Goal: Task Accomplishment & Management: Manage account settings

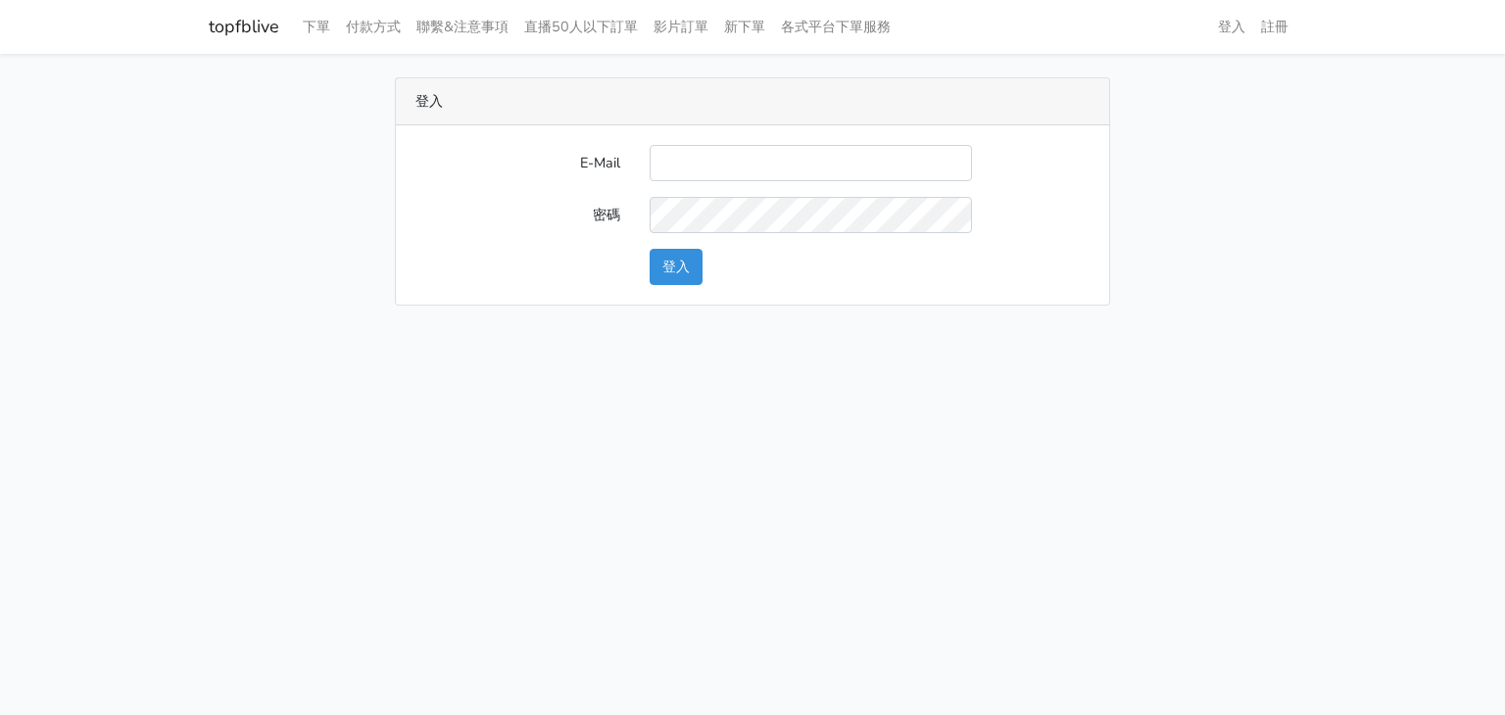
type input "[EMAIL_ADDRESS][PERSON_NAME][DOMAIN_NAME]"
click at [683, 249] on button "登入" at bounding box center [676, 267] width 53 height 36
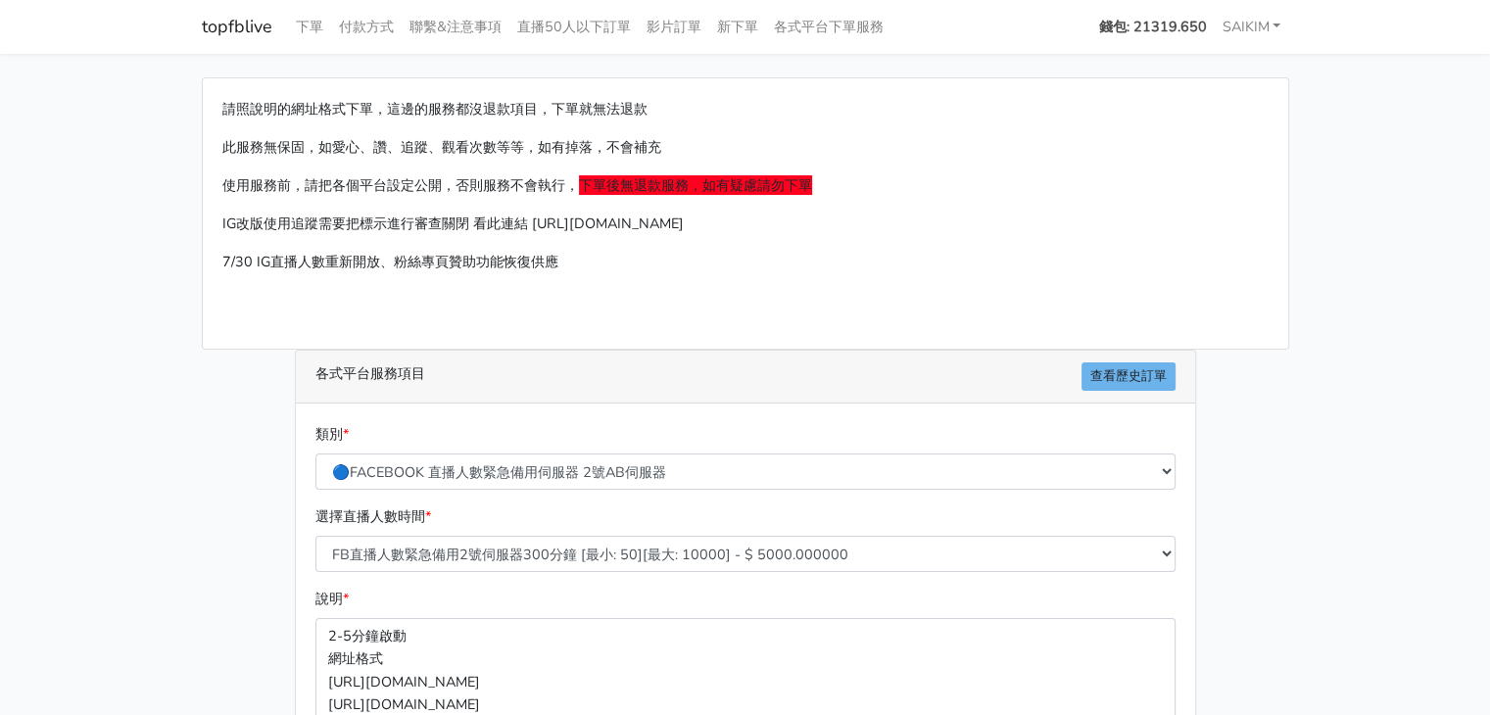
click at [1176, 31] on strong "錢包: 21319.650" at bounding box center [1153, 27] width 108 height 20
click at [1250, 145] on p "此服務無保固，如愛心、讚、追蹤、觀看次數等等，如有掉落，不會補充" at bounding box center [745, 147] width 1046 height 23
click at [1269, 32] on link "SAIKIM" at bounding box center [1252, 27] width 74 height 38
click at [1216, 62] on link "登出" at bounding box center [1209, 72] width 155 height 30
